Goal: Task Accomplishment & Management: Use online tool/utility

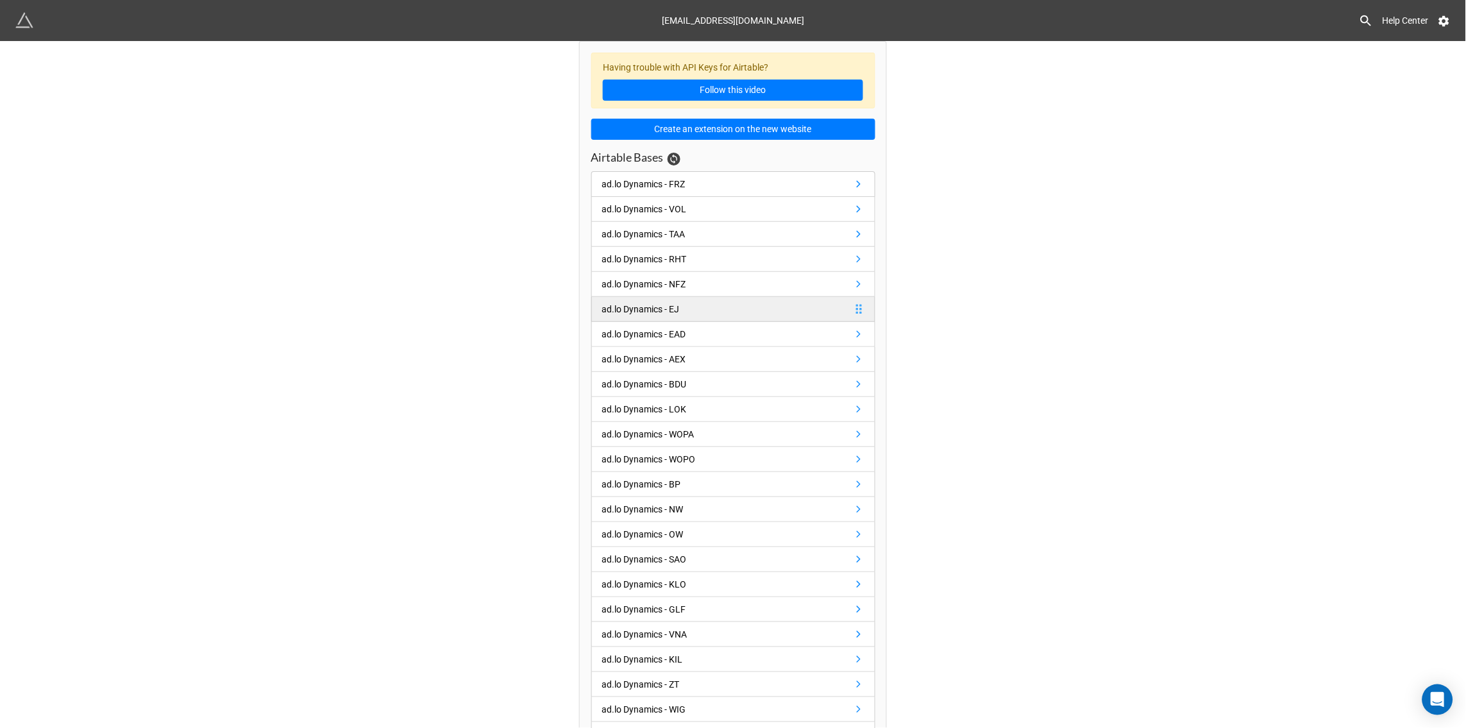
click at [623, 312] on div "ad.lo Dynamics - EJ" at bounding box center [641, 309] width 78 height 14
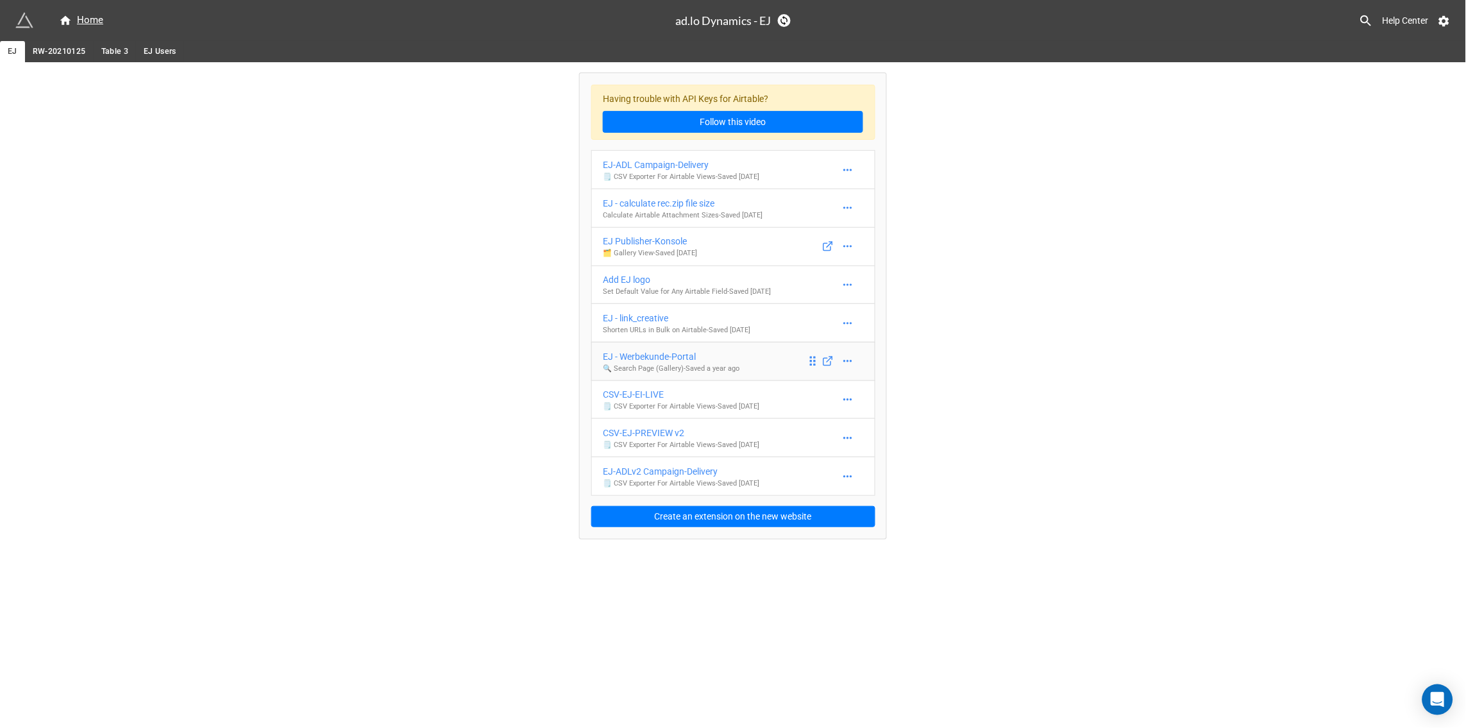
click at [652, 357] on div "EJ - Werbekunde-Portal" at bounding box center [671, 356] width 137 height 14
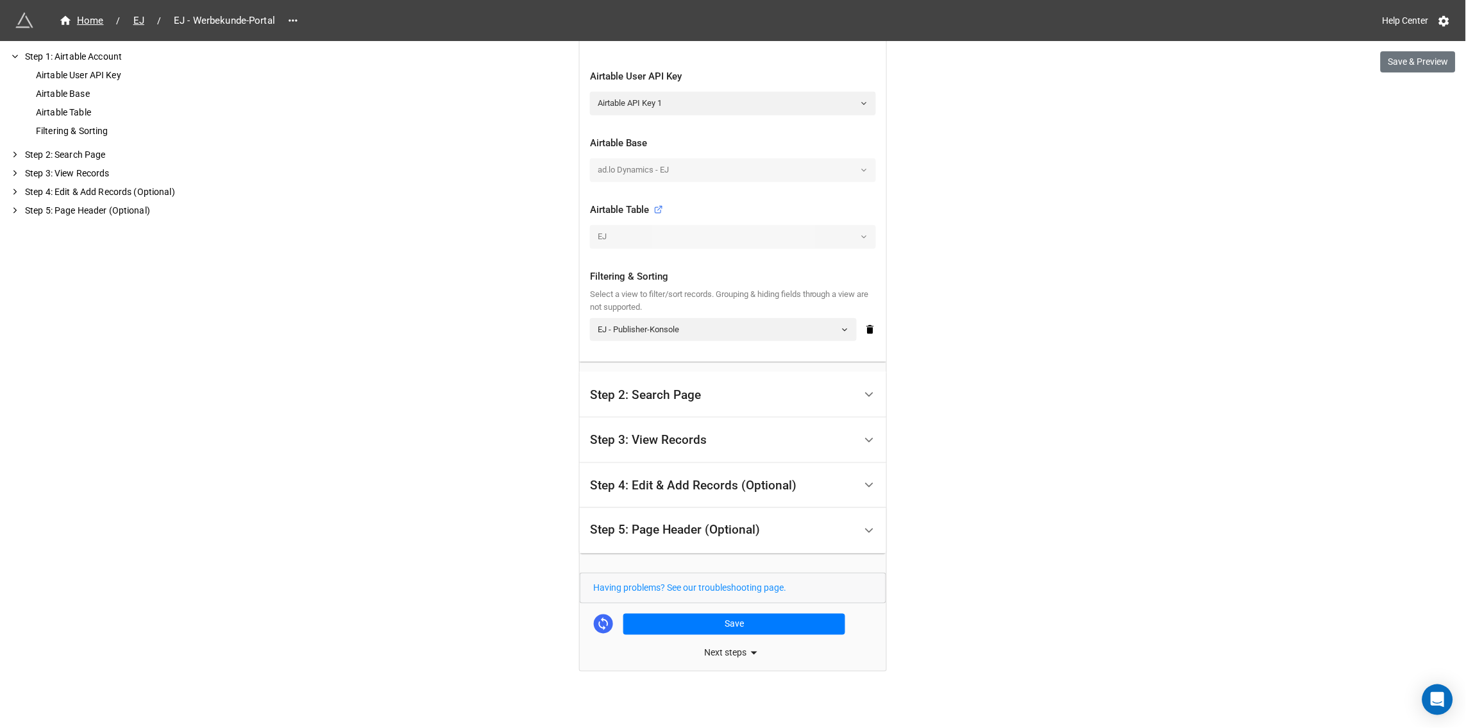
scroll to position [295, 0]
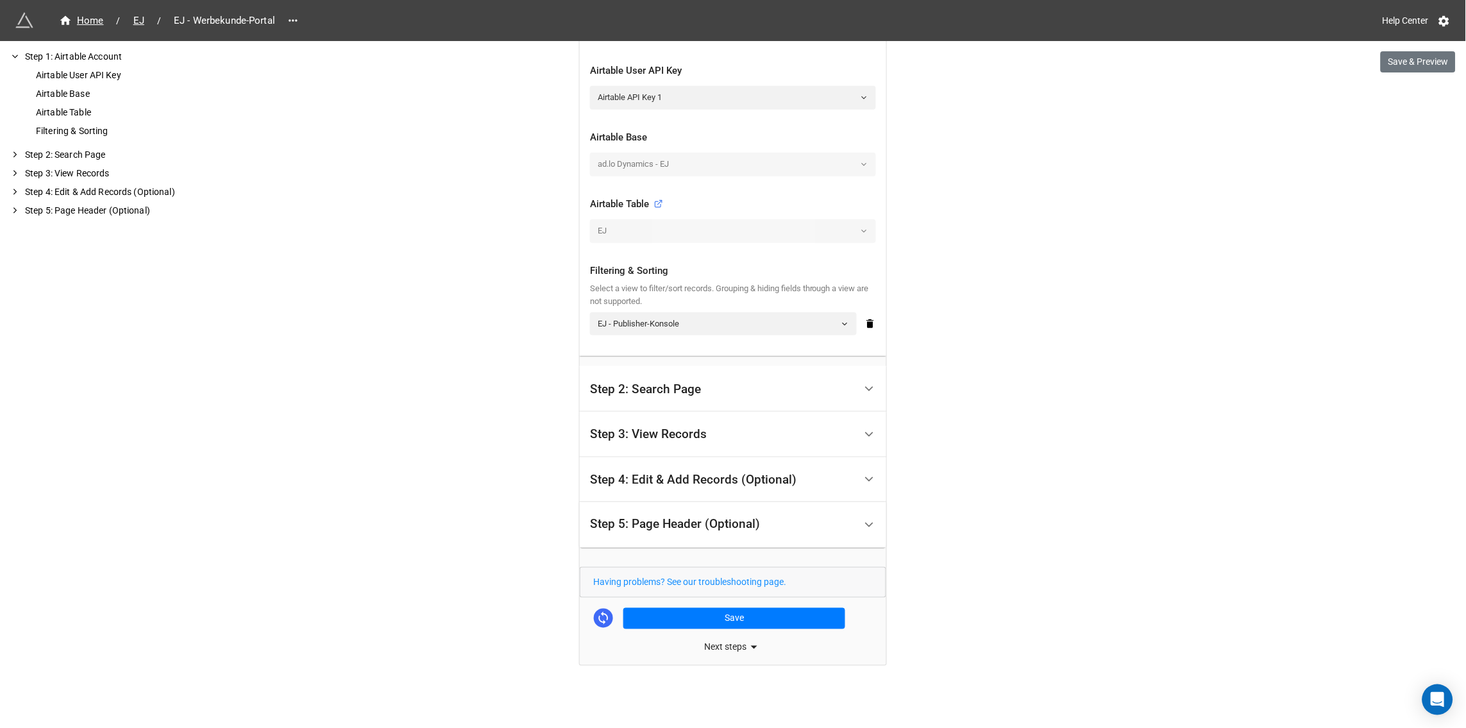
click at [869, 391] on icon at bounding box center [868, 388] width 13 height 13
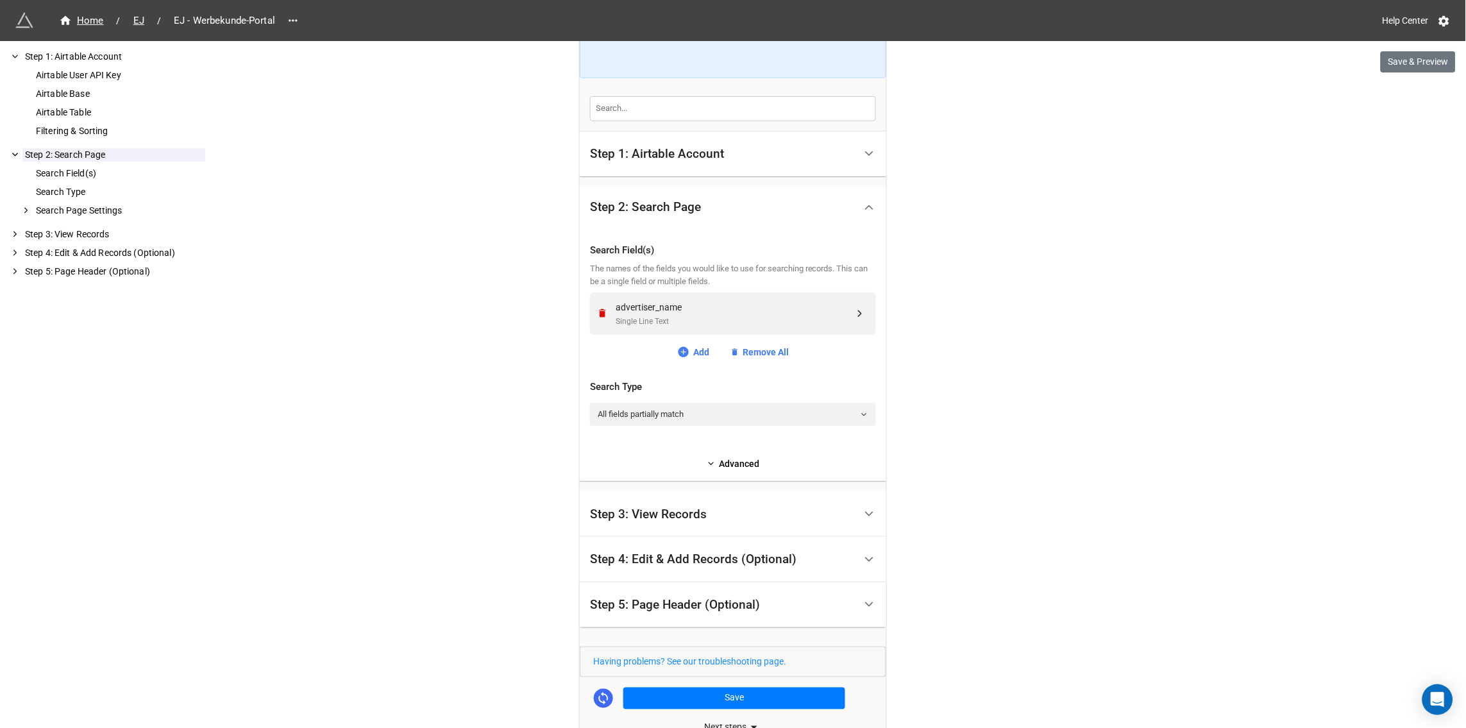
scroll to position [240, 0]
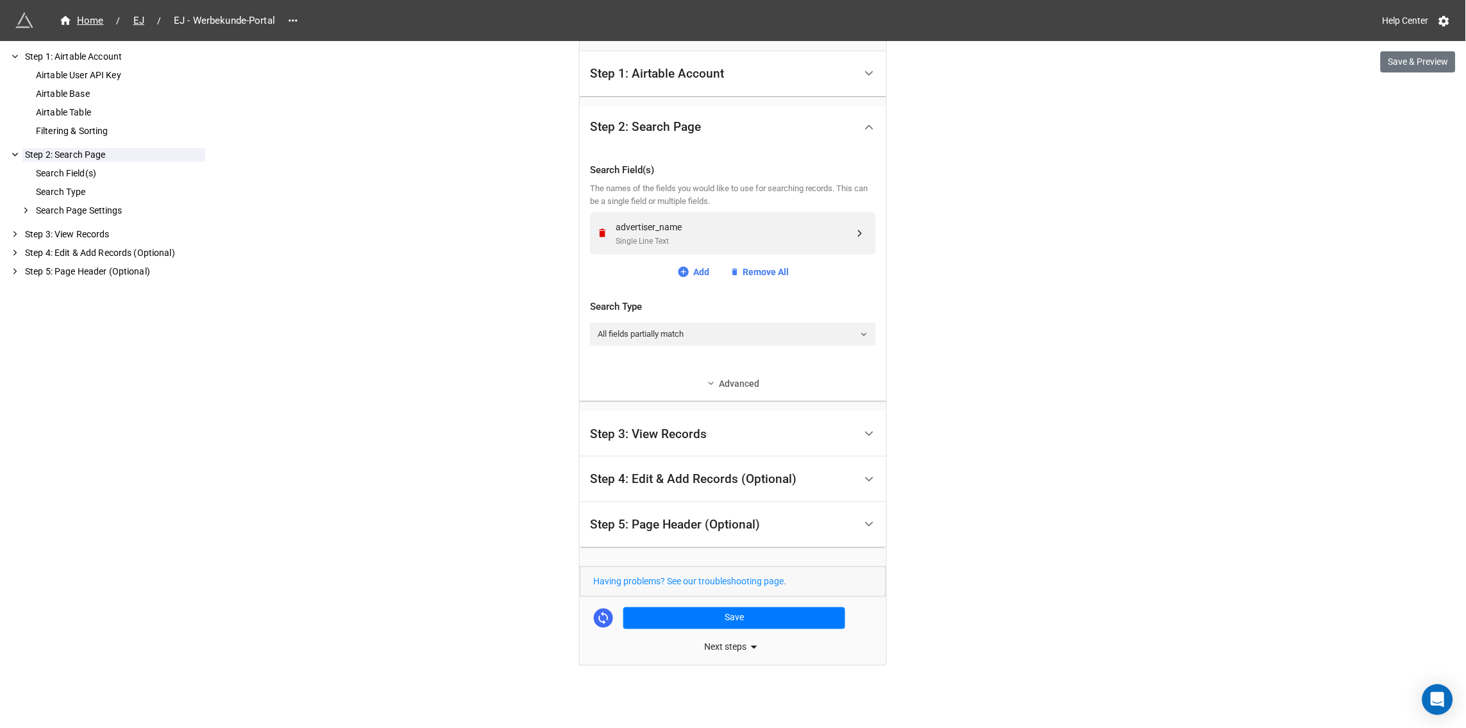
click at [744, 387] on link "Advanced" at bounding box center [733, 383] width 286 height 14
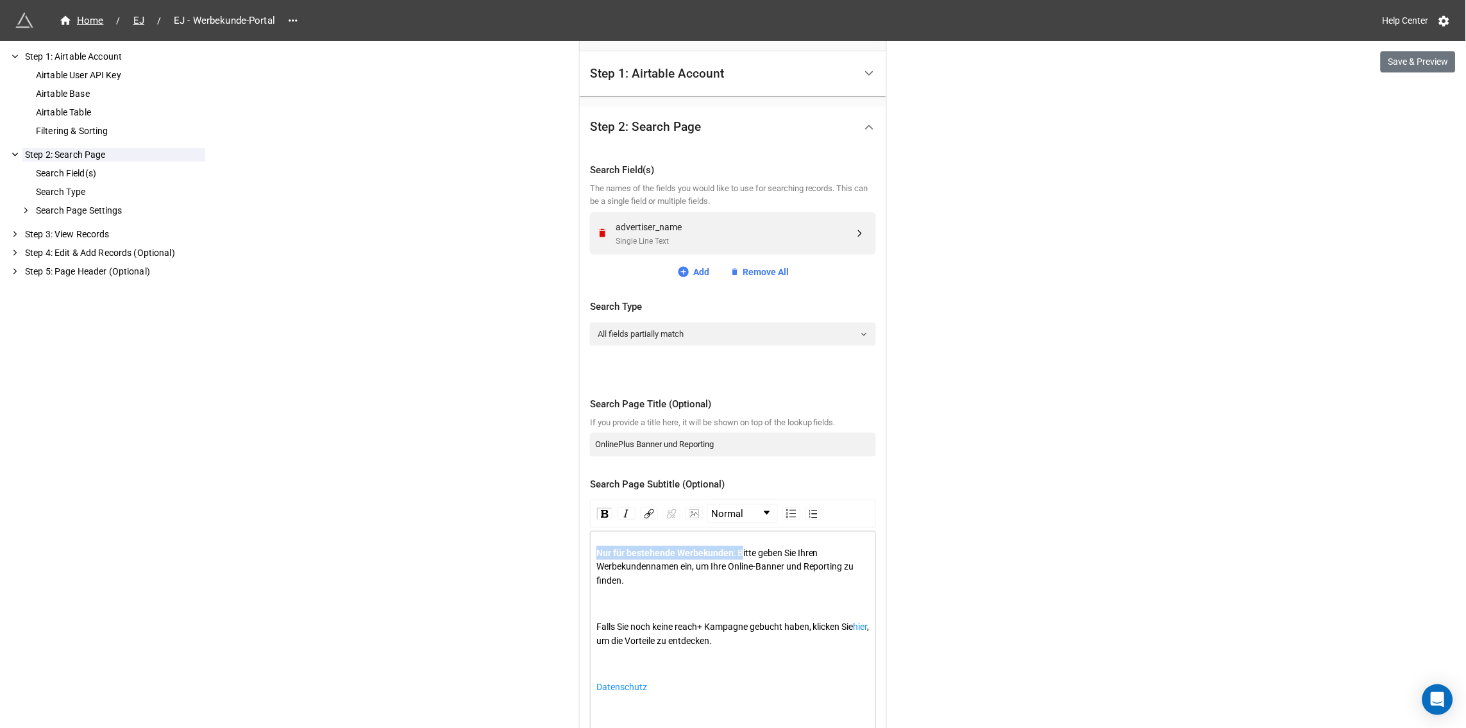
drag, startPoint x: 744, startPoint y: 554, endPoint x: 582, endPoint y: 549, distance: 162.9
click at [582, 549] on div "Search Field(s) The names of the fields you would like to use for searching rec…" at bounding box center [733, 578] width 306 height 862
click at [752, 550] on span ": Bitte geben Sie Ihren Werbekundennamen ein, um Ihre Online-Banner und Reporti…" at bounding box center [726, 567] width 260 height 38
drag, startPoint x: 742, startPoint y: 554, endPoint x: 582, endPoint y: 548, distance: 160.4
click at [582, 548] on div "Search Field(s) The names of the fields you would like to use for searching rec…" at bounding box center [733, 578] width 306 height 862
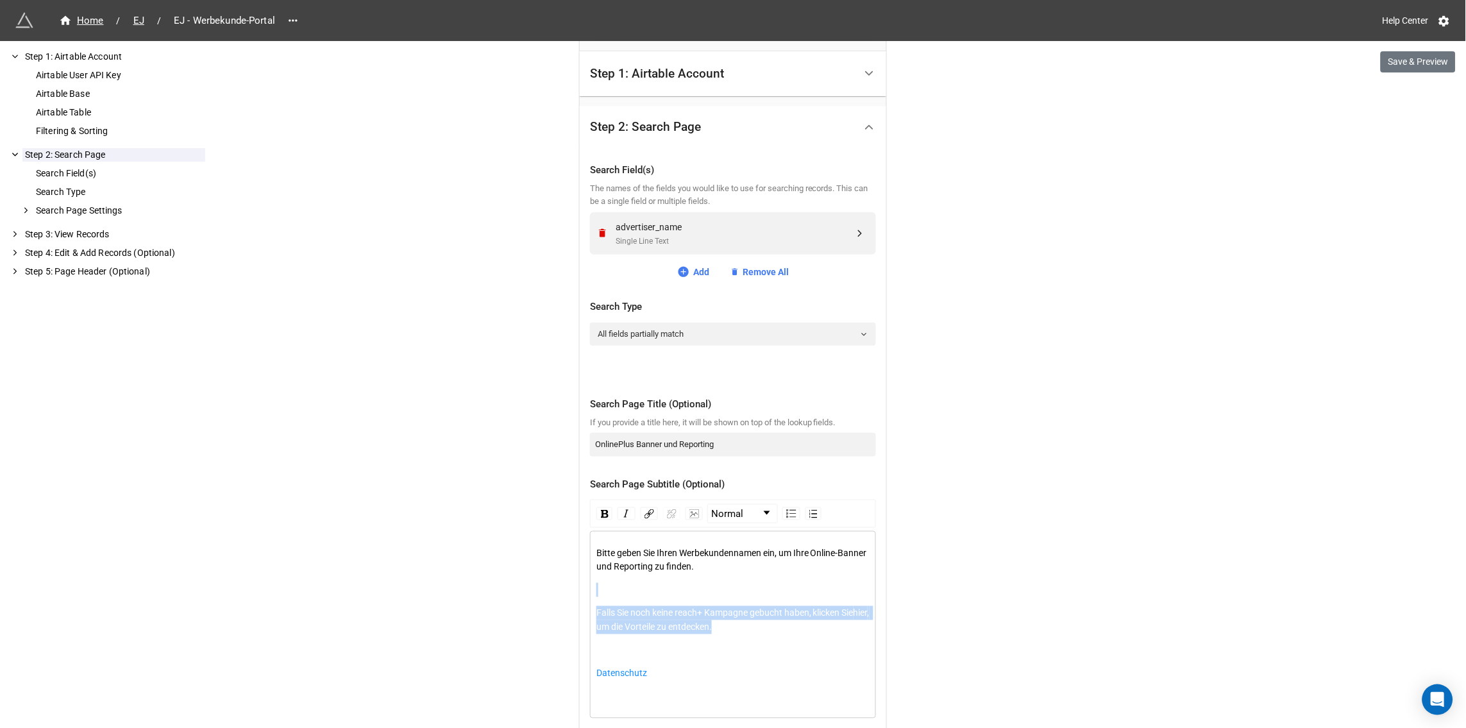
drag, startPoint x: 767, startPoint y: 630, endPoint x: 596, endPoint y: 587, distance: 176.6
click at [596, 587] on div "Bitte geben Sie Ihren Werbekundennamen ein, um Ihre Online-Banner und Reporting…" at bounding box center [733, 625] width 274 height 158
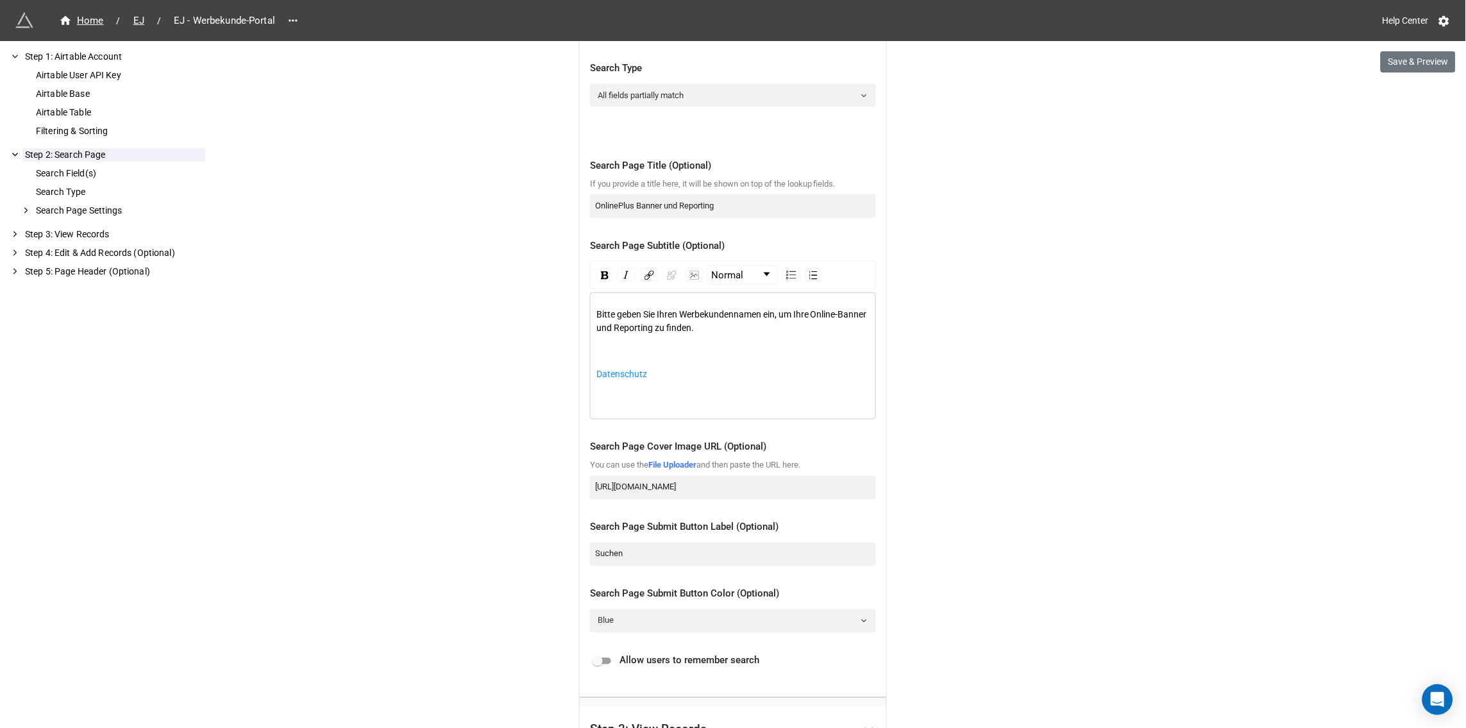
scroll to position [480, 0]
click at [675, 488] on input "https://cdn.filestackcontent.com/ZBY4igx8RjKILpuHjyRv" at bounding box center [733, 486] width 286 height 23
paste input "4nBdVJATBOHzENWDqsSG"
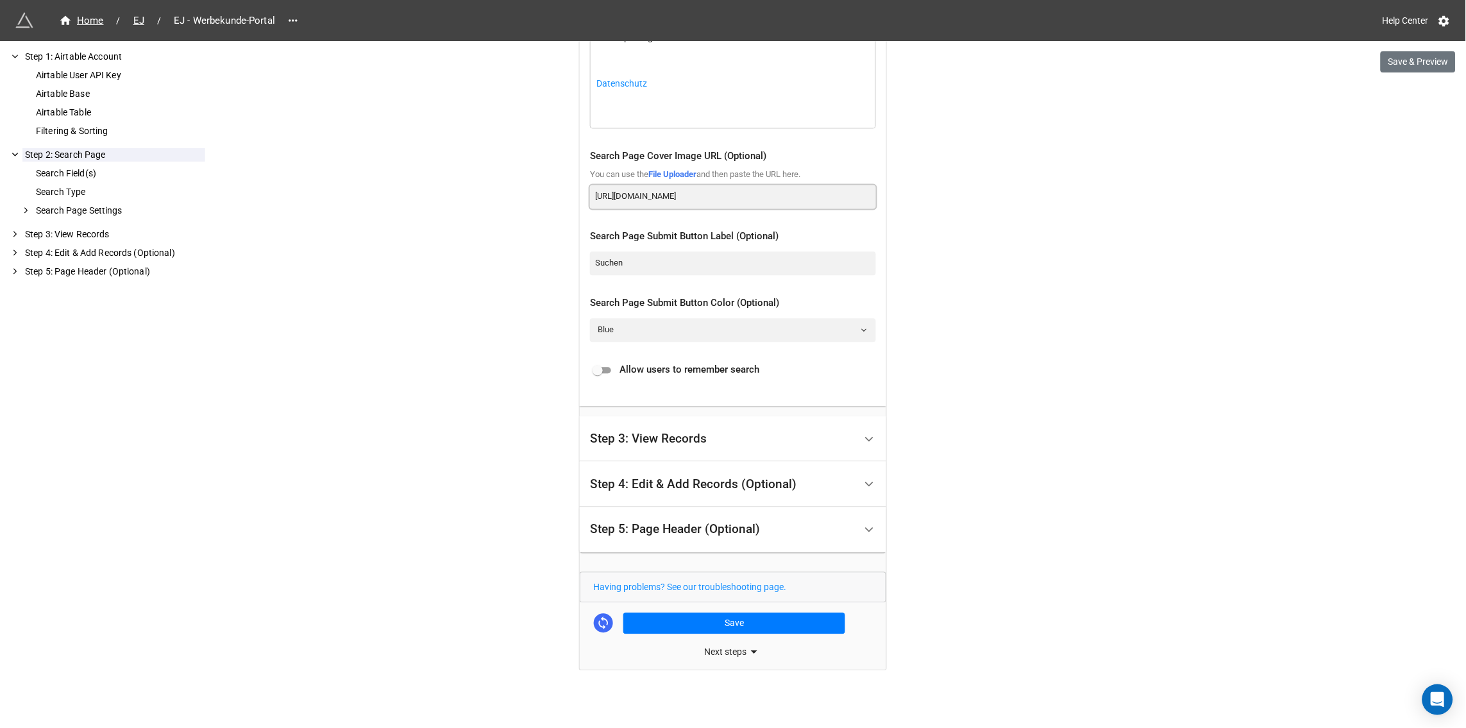
scroll to position [775, 0]
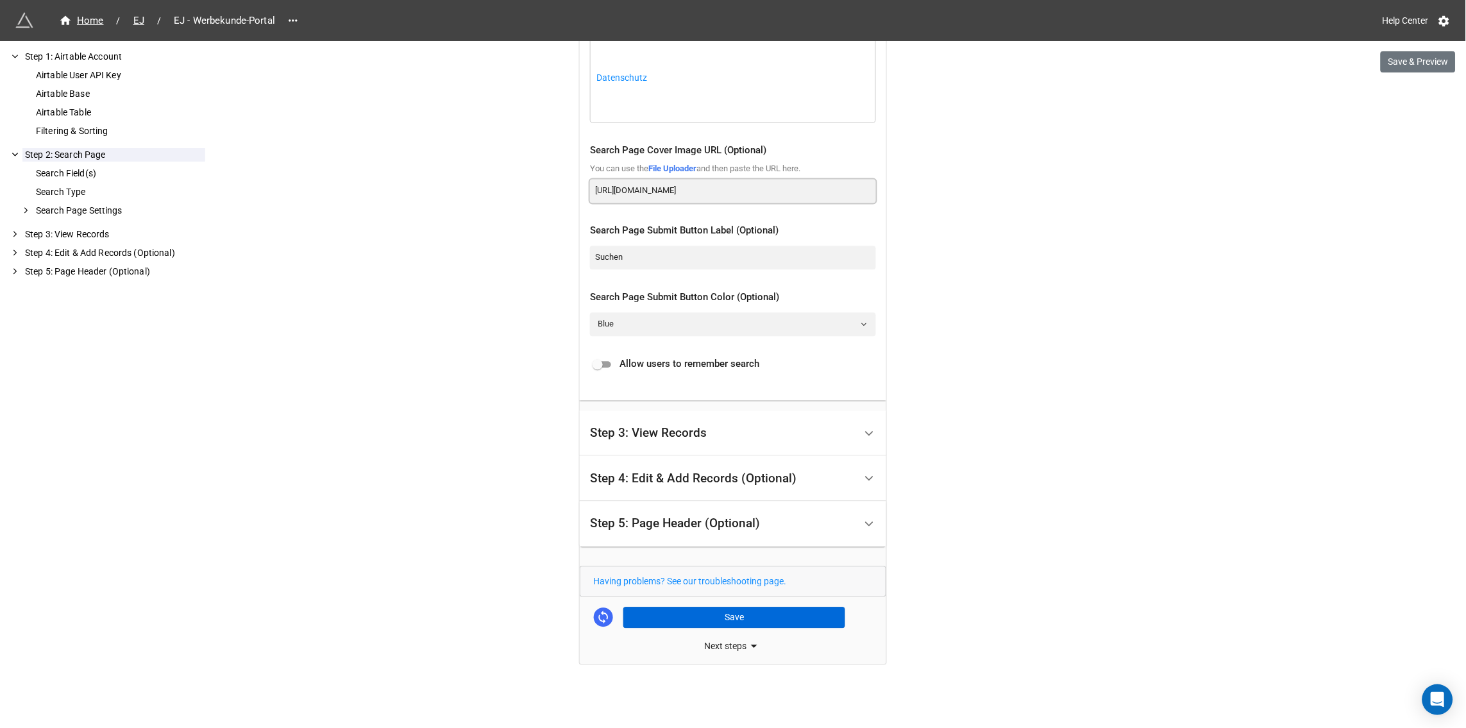
type input "https://cdn.filestackcontent.com/4nBdVJATBOHzENWDqsSG"
click at [753, 617] on button "Save" at bounding box center [734, 618] width 222 height 22
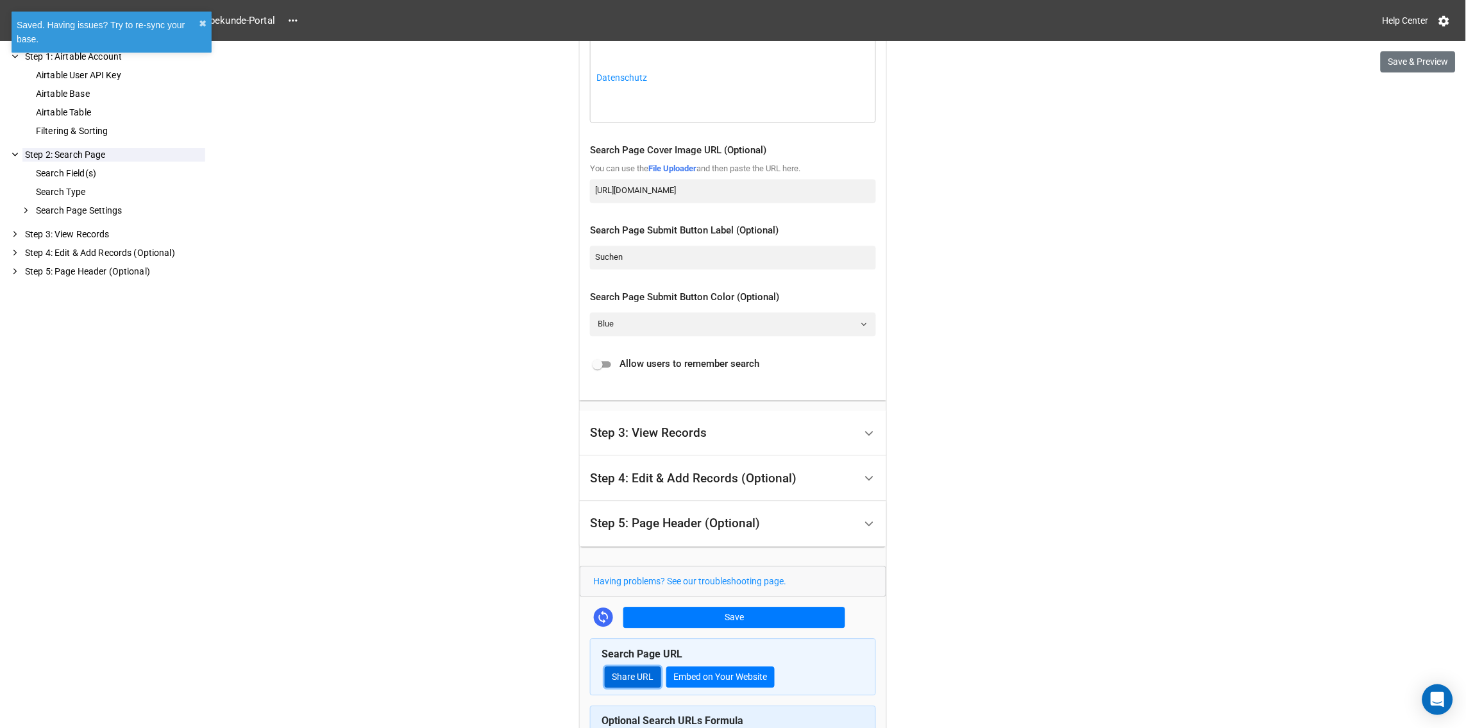
click at [632, 676] on link "Share URL" at bounding box center [633, 678] width 56 height 22
click at [680, 331] on link "Blue" at bounding box center [733, 324] width 286 height 23
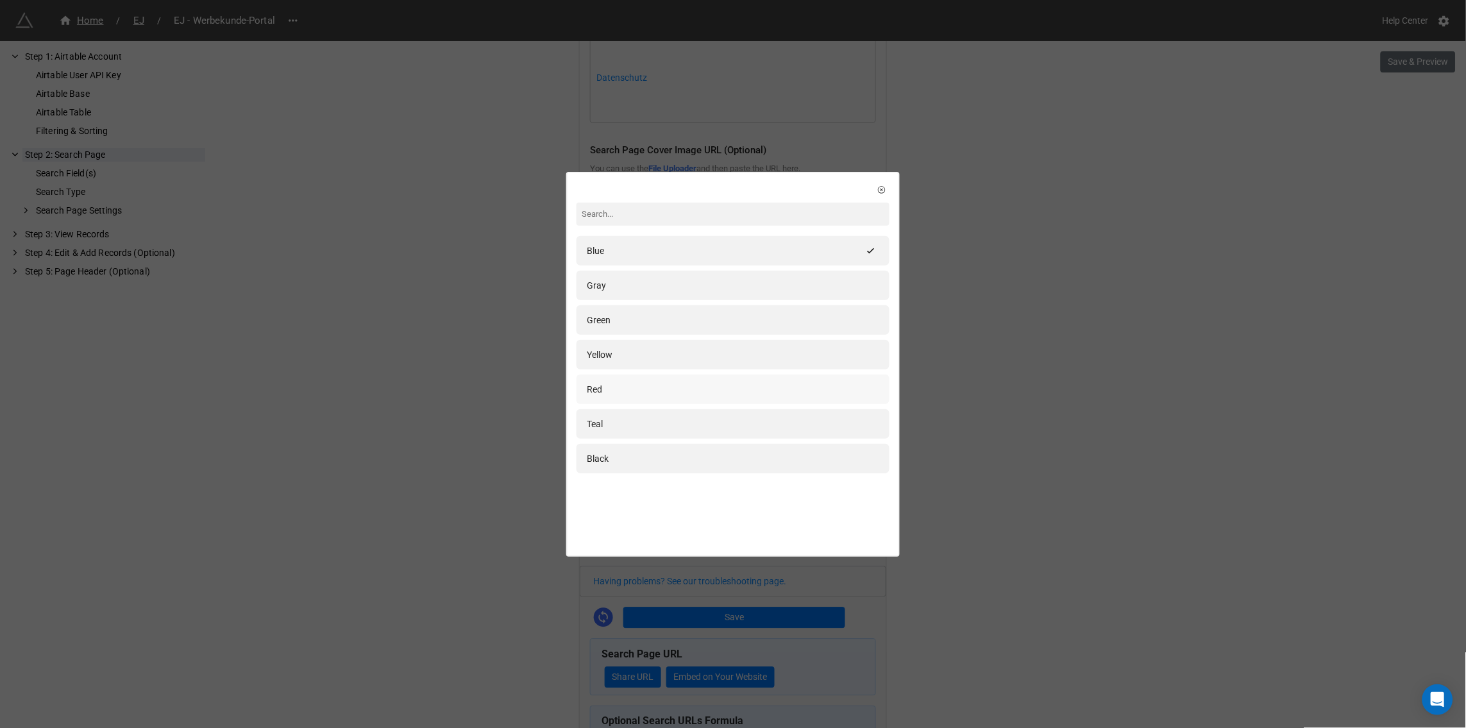
click at [589, 389] on div "Red" at bounding box center [594, 389] width 15 height 14
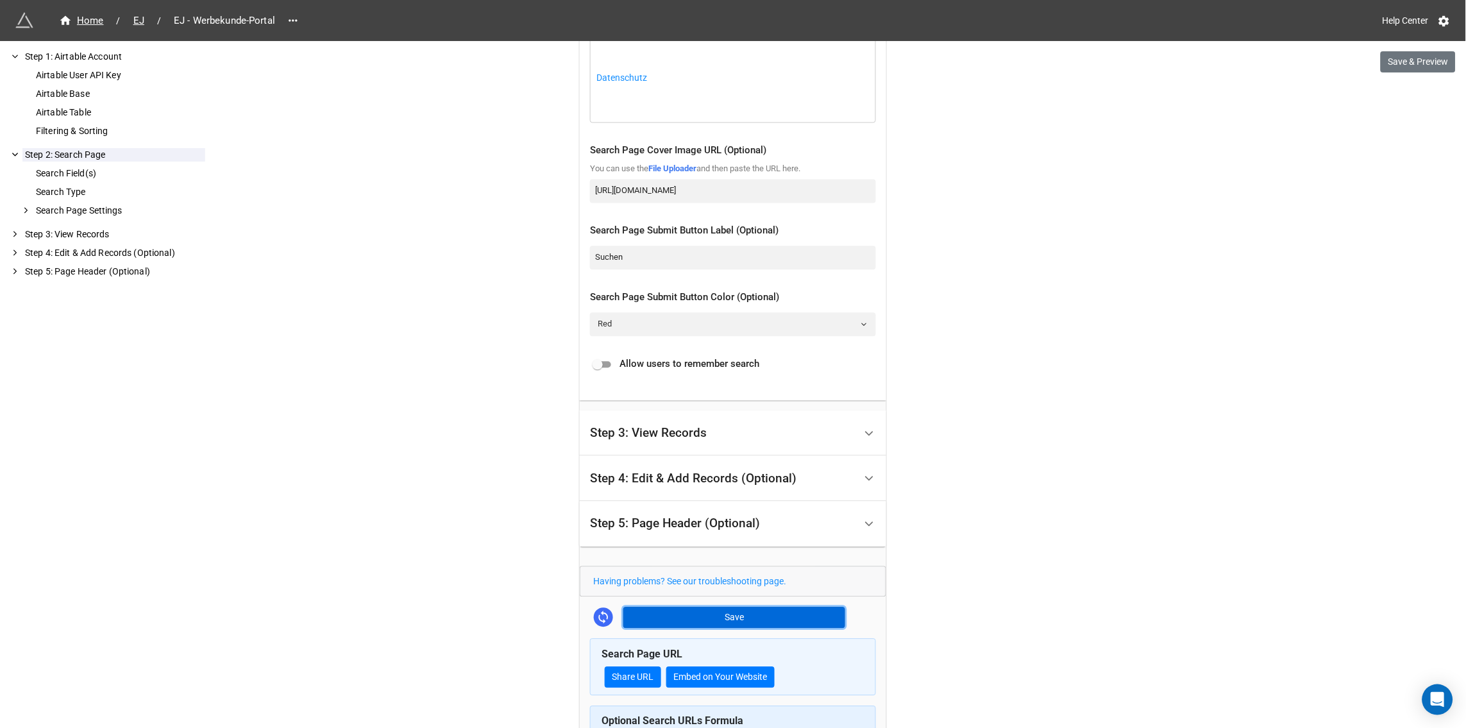
click at [699, 616] on button "Save" at bounding box center [734, 618] width 222 height 22
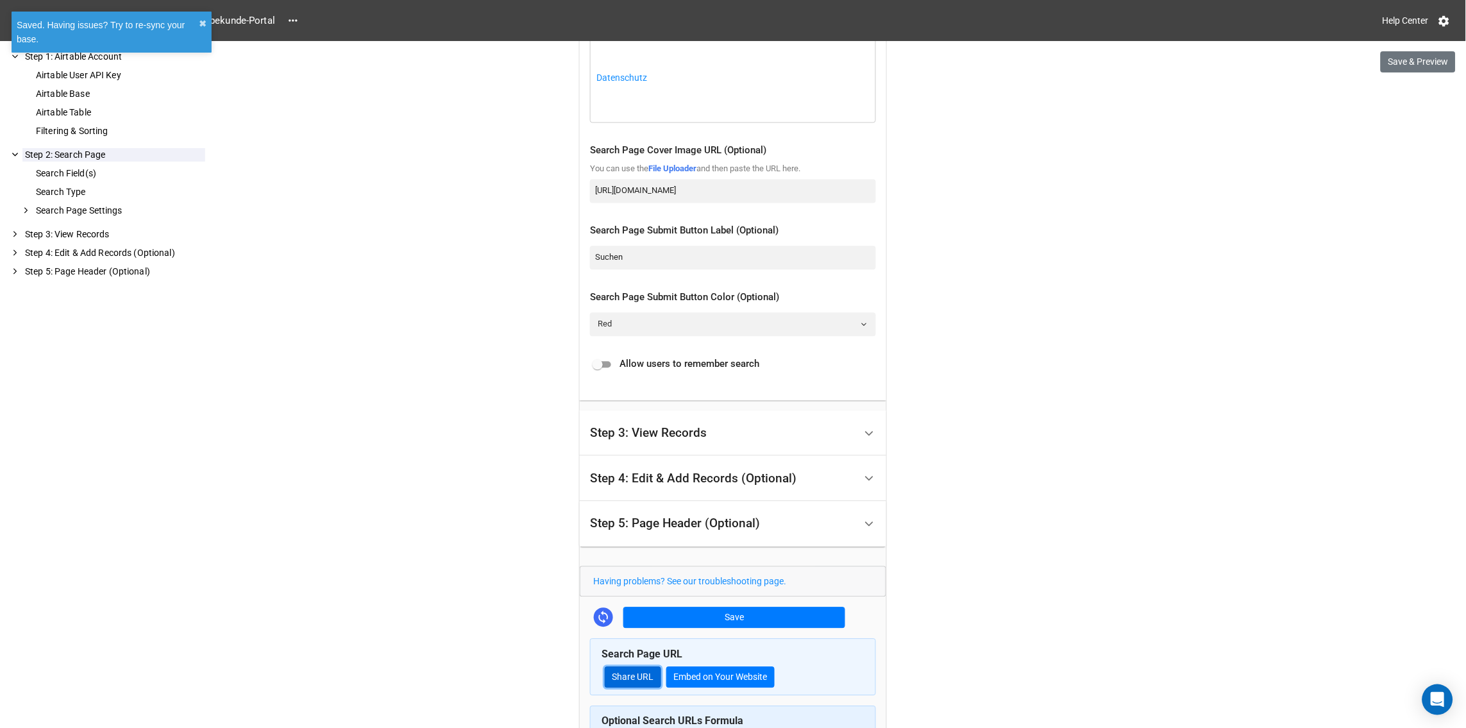
click at [635, 680] on link "Share URL" at bounding box center [633, 678] width 56 height 22
